Goal: Find specific page/section: Find specific page/section

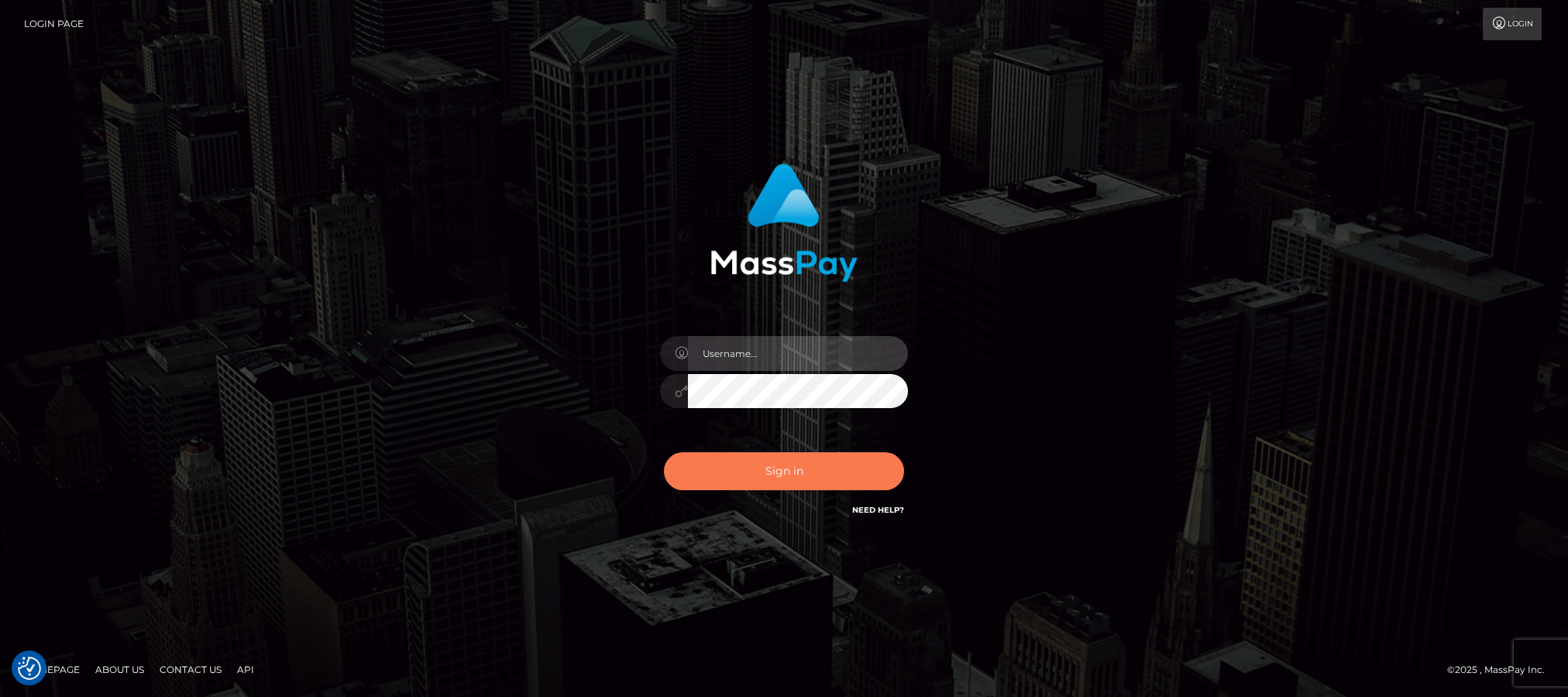
type input "Jiecel"
click at [795, 487] on button "Sign in" at bounding box center [783, 471] width 240 height 38
type input "Jiecel"
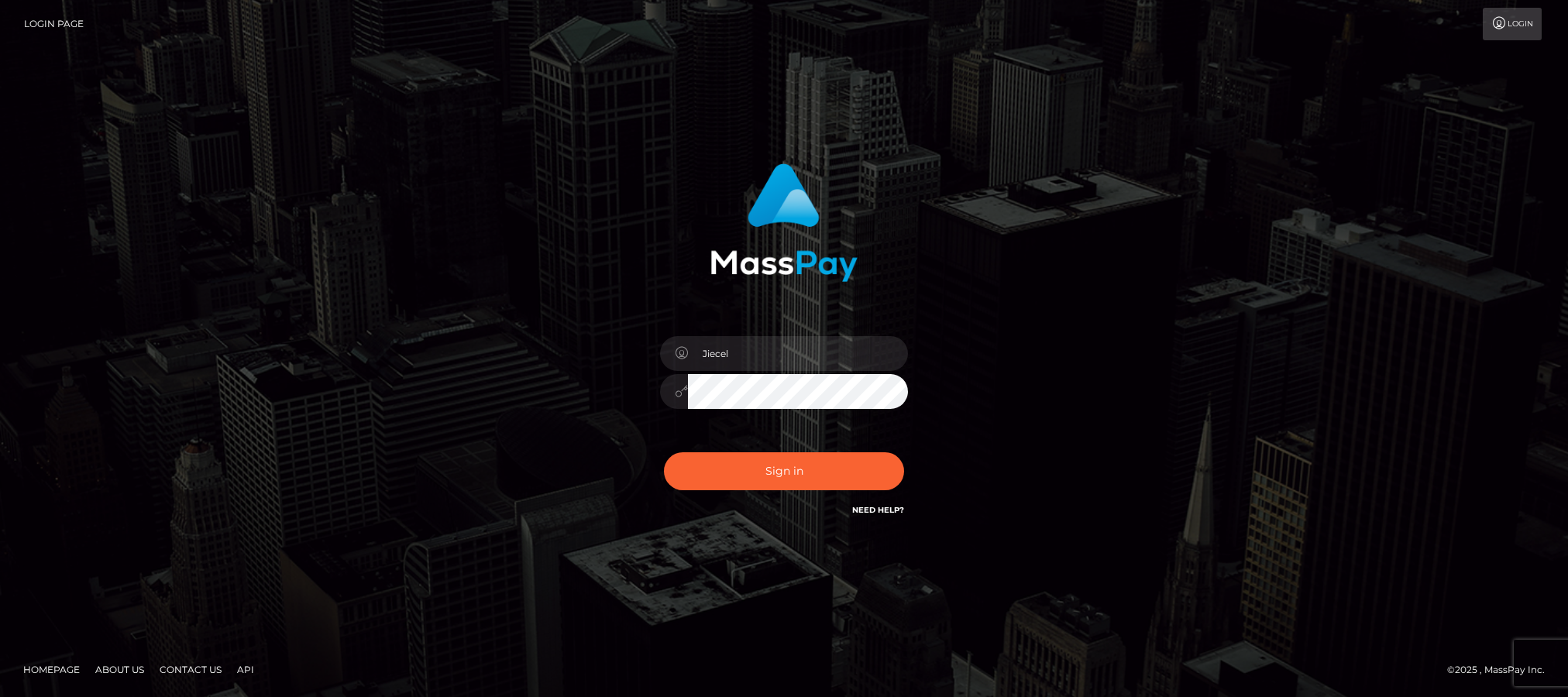
click at [87, 502] on div "Jiecel Sign in" at bounding box center [784, 349] width 1568 height 626
click at [751, 472] on button "Sign in" at bounding box center [783, 471] width 240 height 38
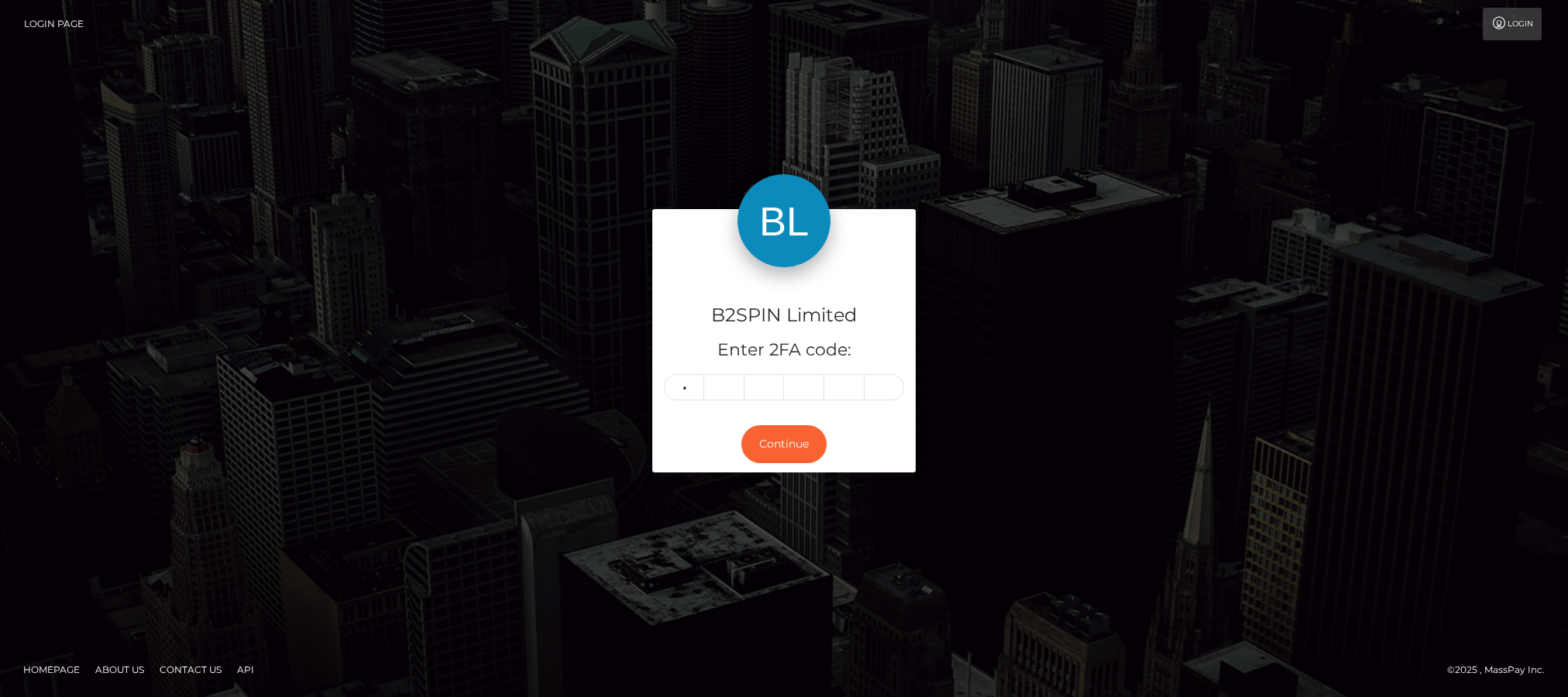
type input "6"
type input "2"
type input "7"
type input "4"
type input "3"
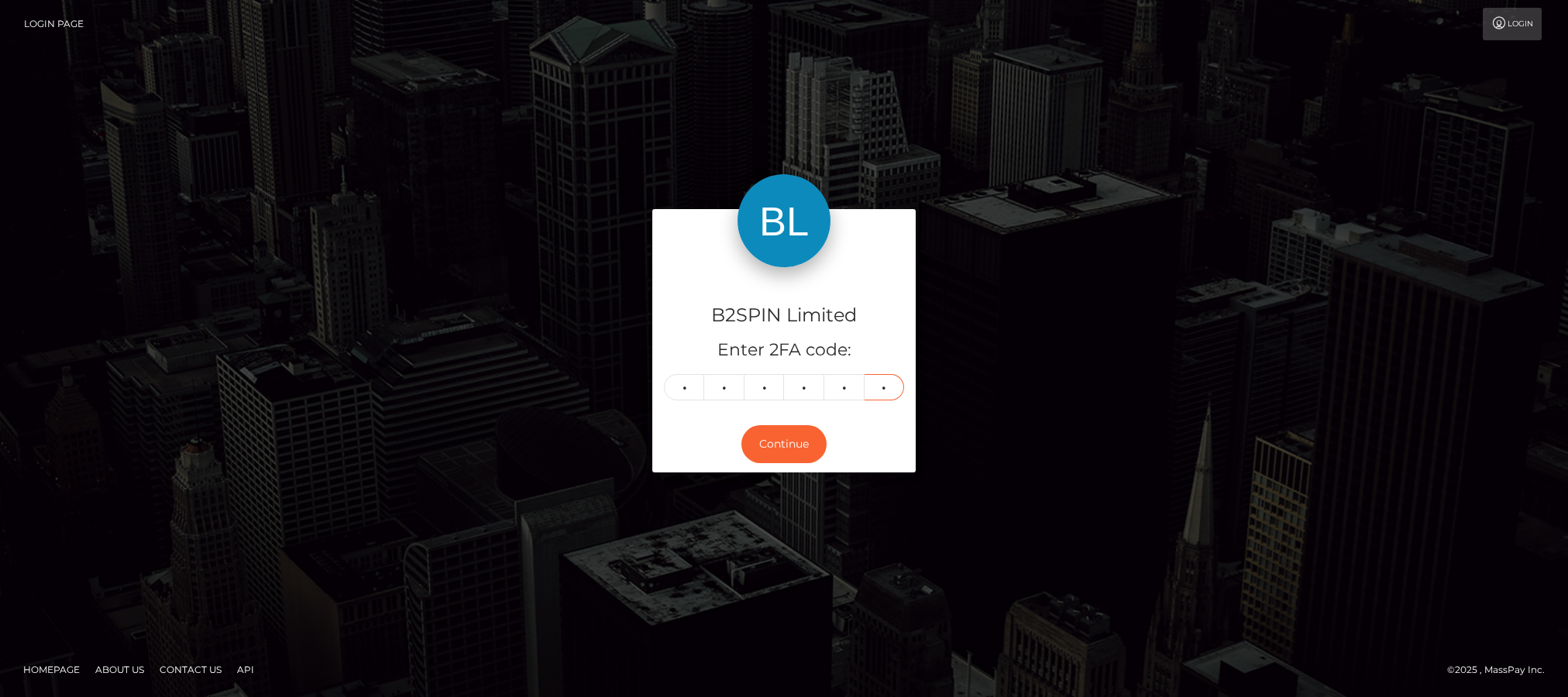
type input "7"
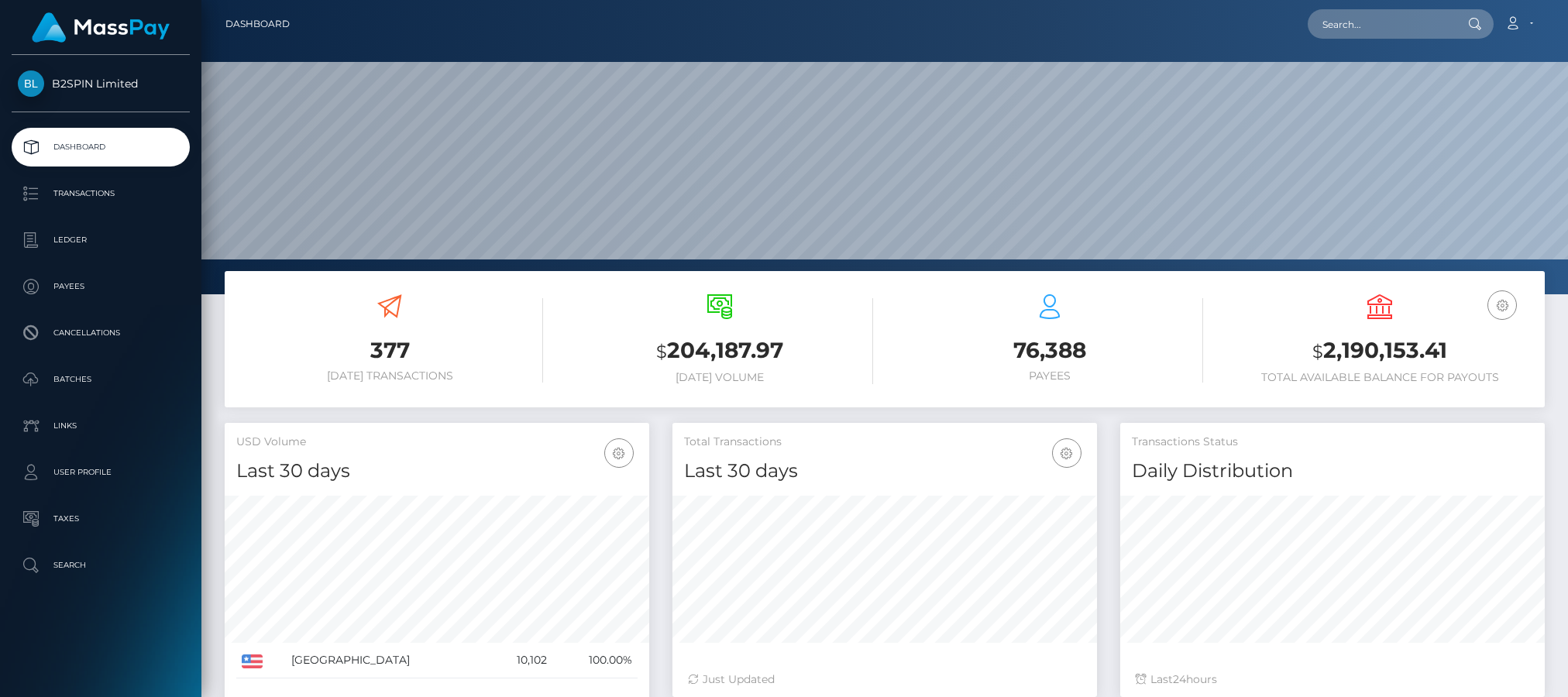
scroll to position [274, 425]
click at [1363, 10] on input "text" at bounding box center [1380, 24] width 145 height 30
paste input "3229781"
drag, startPoint x: 1202, startPoint y: 2, endPoint x: 1204, endPoint y: 12, distance: 10.2
click at [1202, 2] on nav "Dashboard 3229781 Loading... Loading... Account Edit Profile" at bounding box center [883, 24] width 1366 height 48
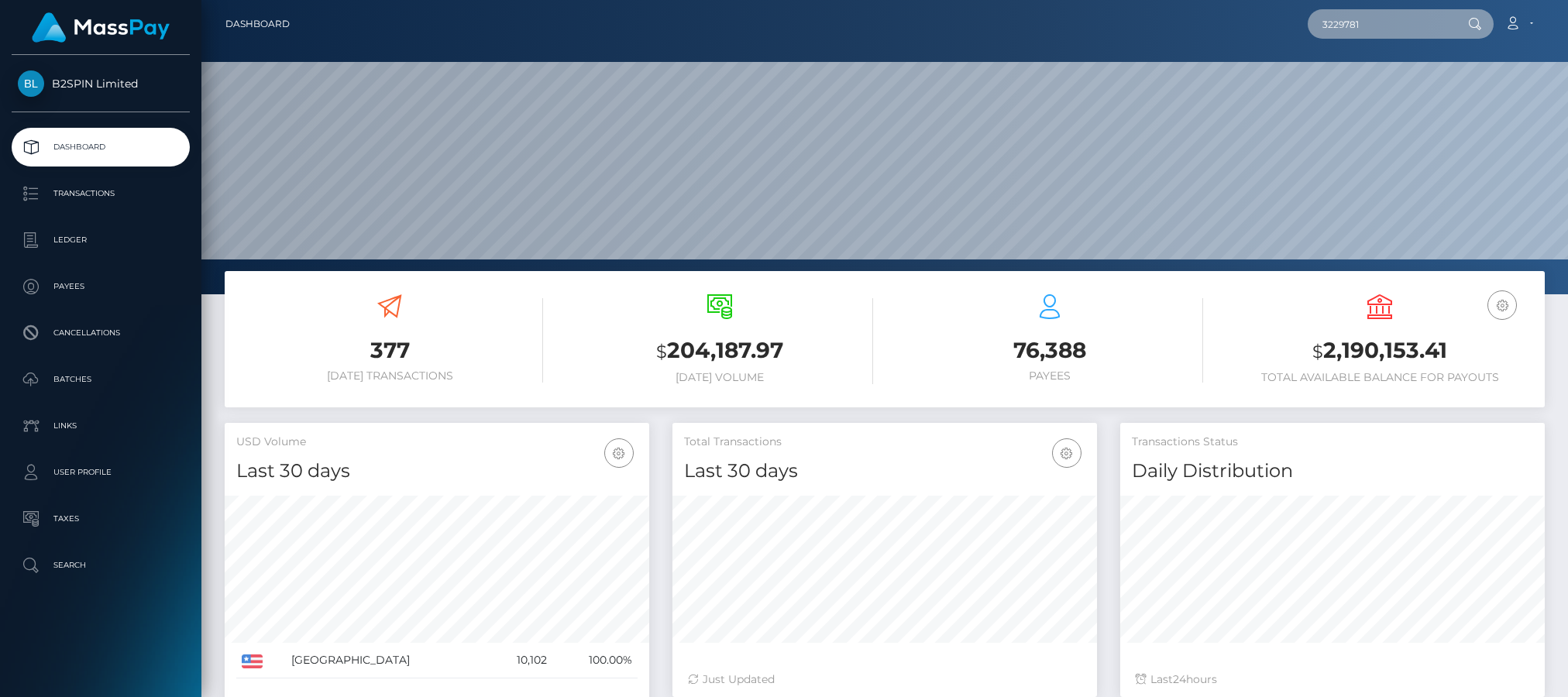
drag, startPoint x: 1380, startPoint y: 26, endPoint x: 1070, endPoint y: 22, distance: 310.0
click at [1070, 22] on div "3229781 Loading... Loading... Account Edit Profile Logout" at bounding box center [923, 24] width 1242 height 33
paste input "2018620475"
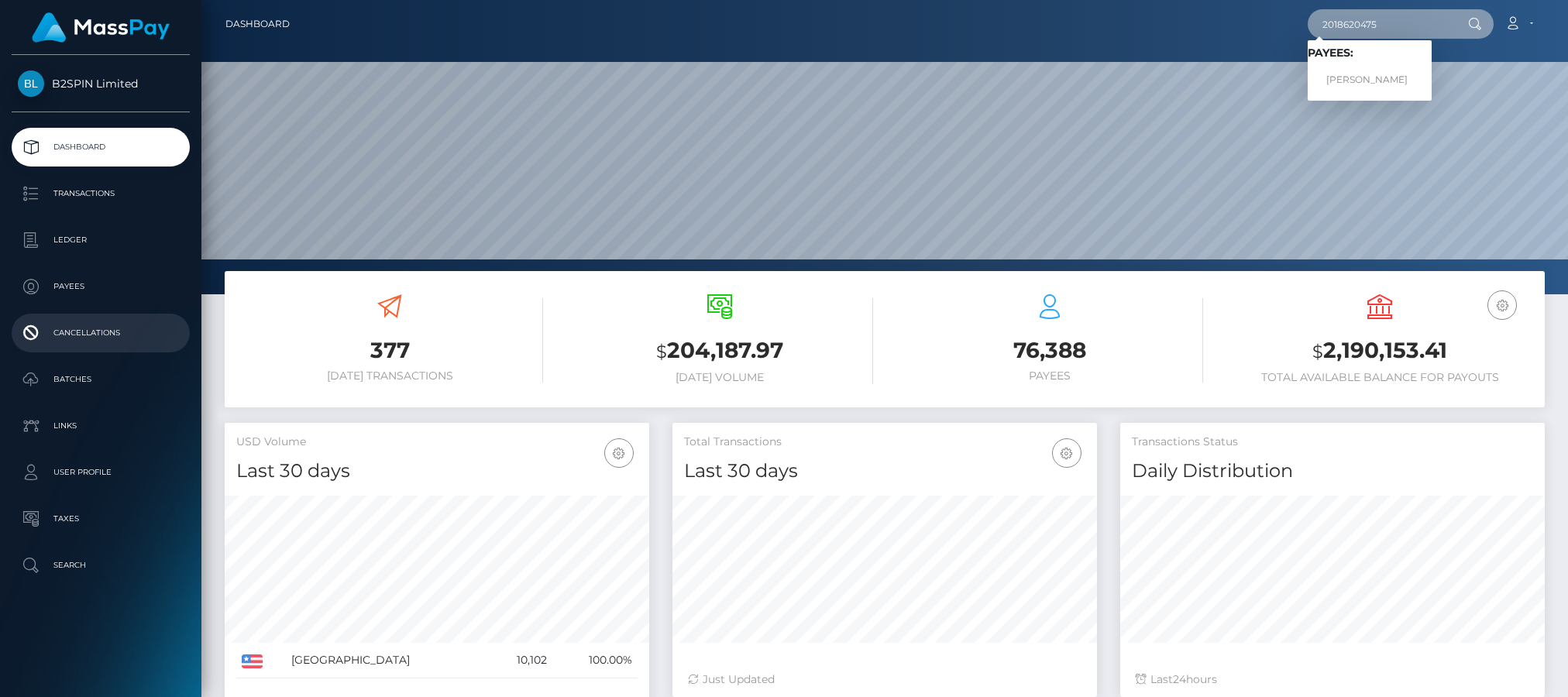
type input "2018620475"
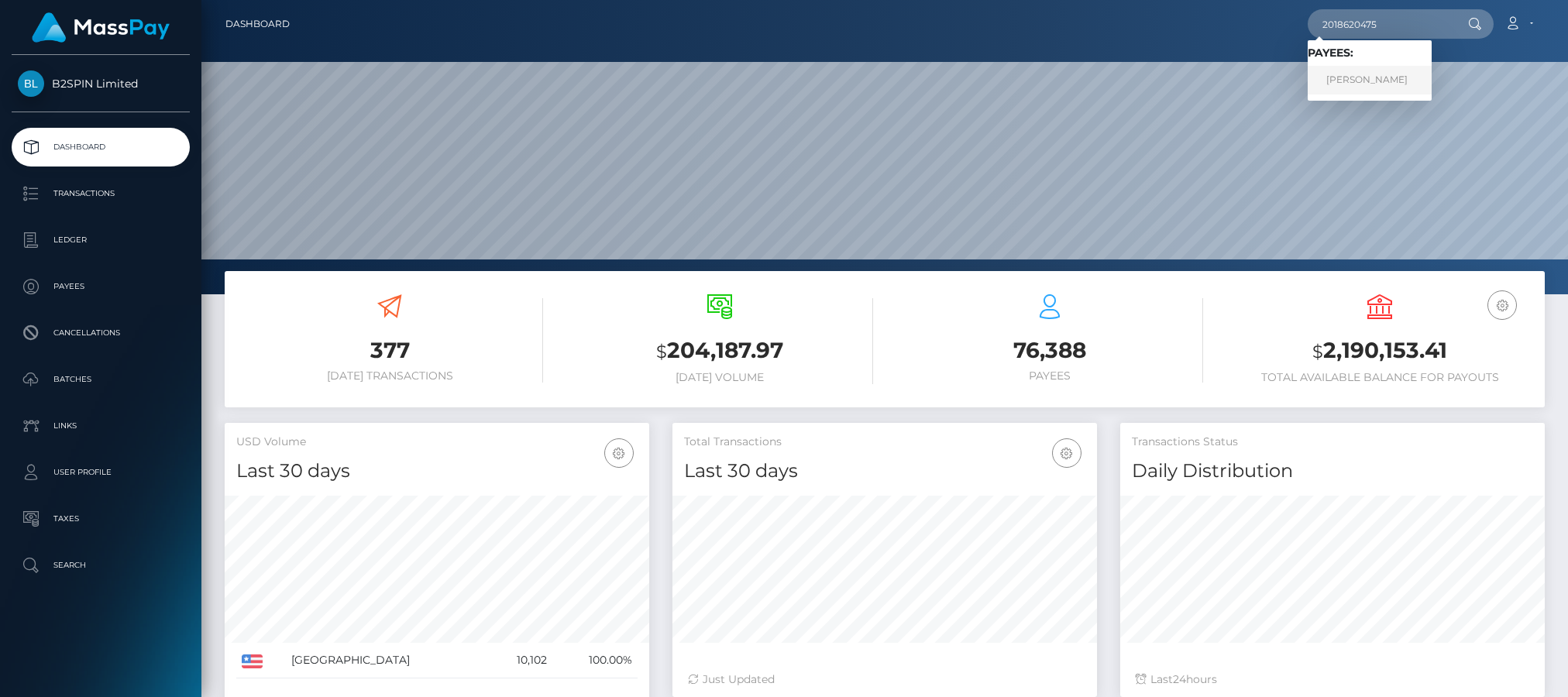
click at [1355, 90] on link "TATIANA LEE TRAINOR" at bounding box center [1369, 80] width 124 height 29
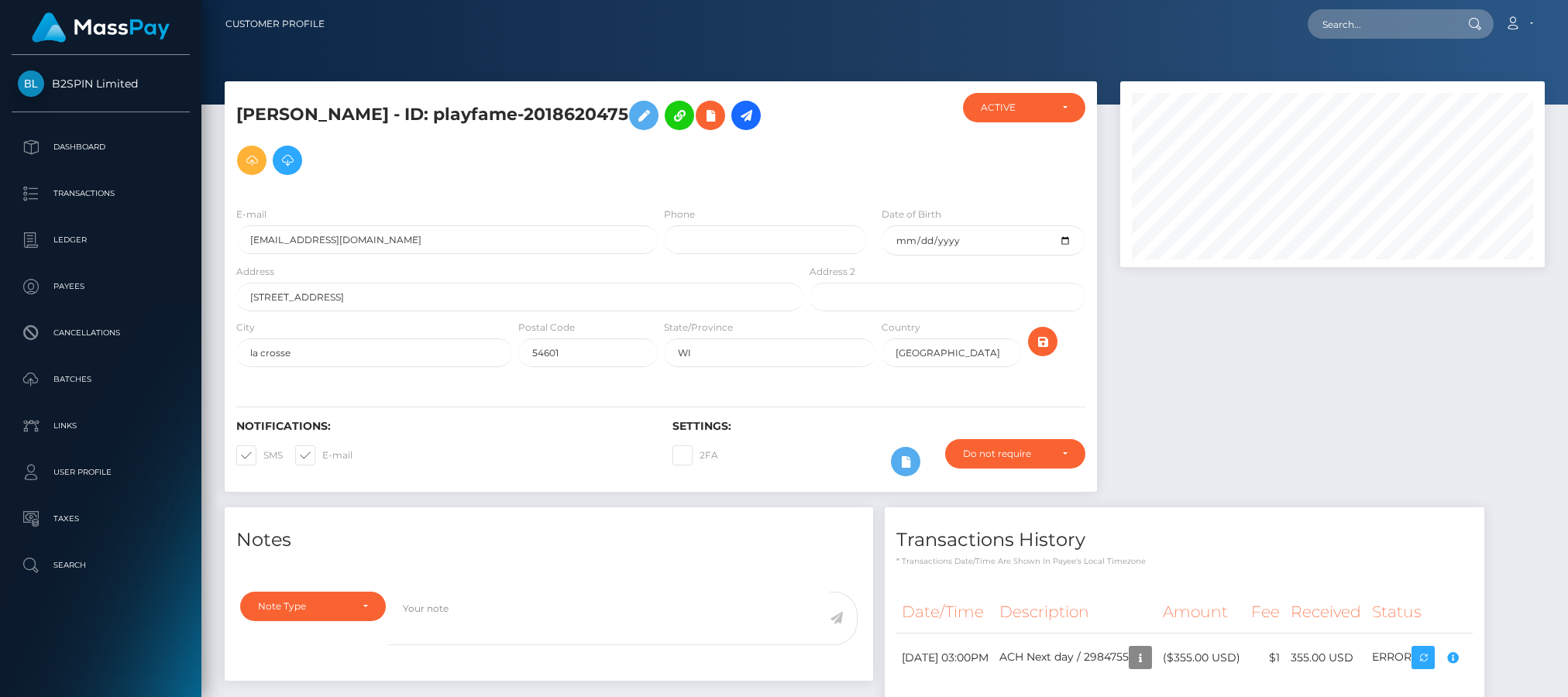
scroll to position [186, 425]
click at [1285, 412] on div at bounding box center [1332, 294] width 448 height 426
click at [225, 677] on div "Note Type Compliance Clear Compliance General Note Type" at bounding box center [549, 631] width 649 height 98
